Goal: Navigation & Orientation: Find specific page/section

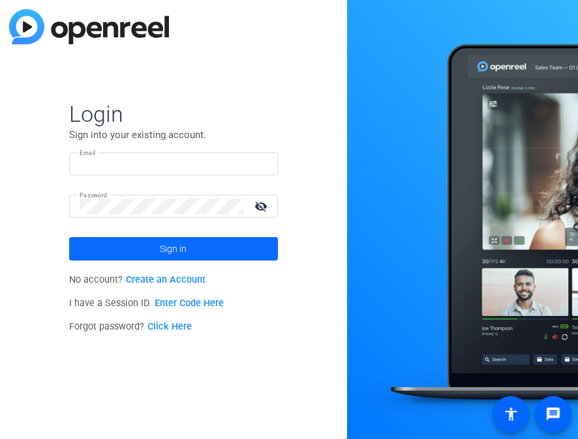
type input "[EMAIL_ADDRESS][PERSON_NAME][DOMAIN_NAME]"
click at [241, 256] on span at bounding box center [173, 248] width 209 height 31
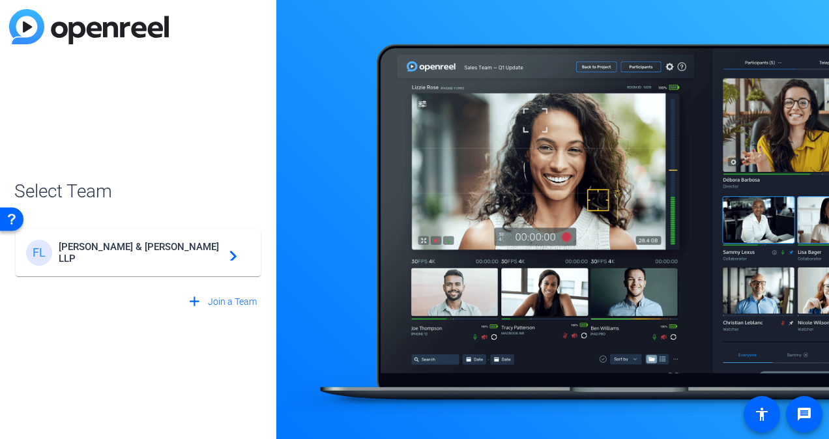
click at [174, 256] on span "[PERSON_NAME] & [PERSON_NAME] LLP" at bounding box center [140, 252] width 163 height 23
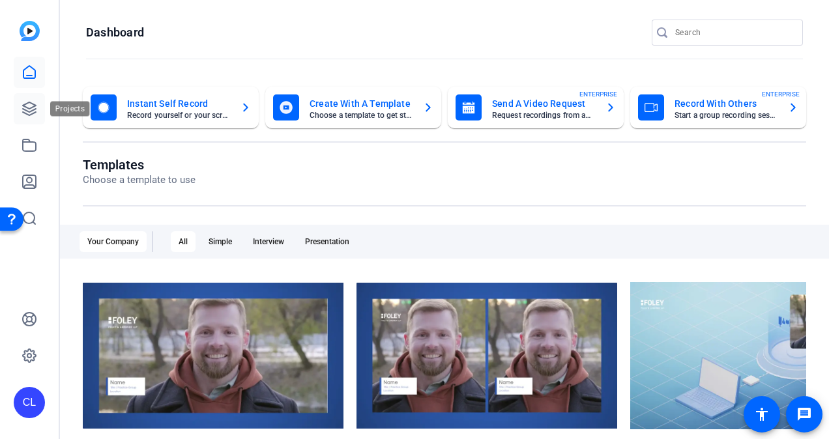
click at [35, 119] on link at bounding box center [29, 108] width 31 height 31
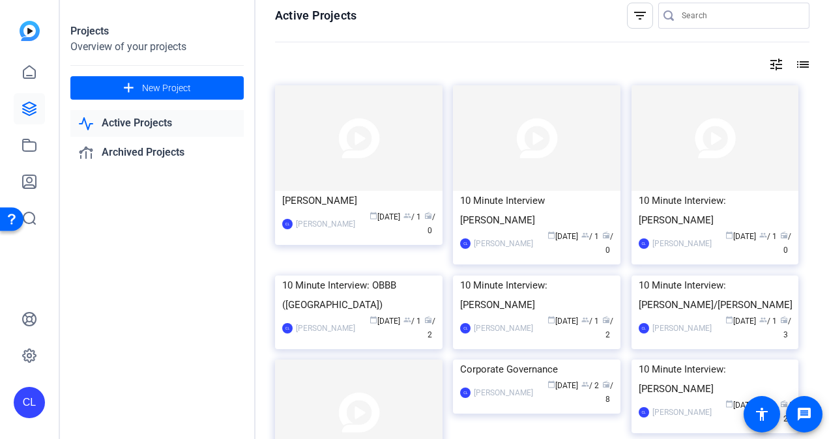
scroll to position [11, 0]
